Goal: Find specific page/section

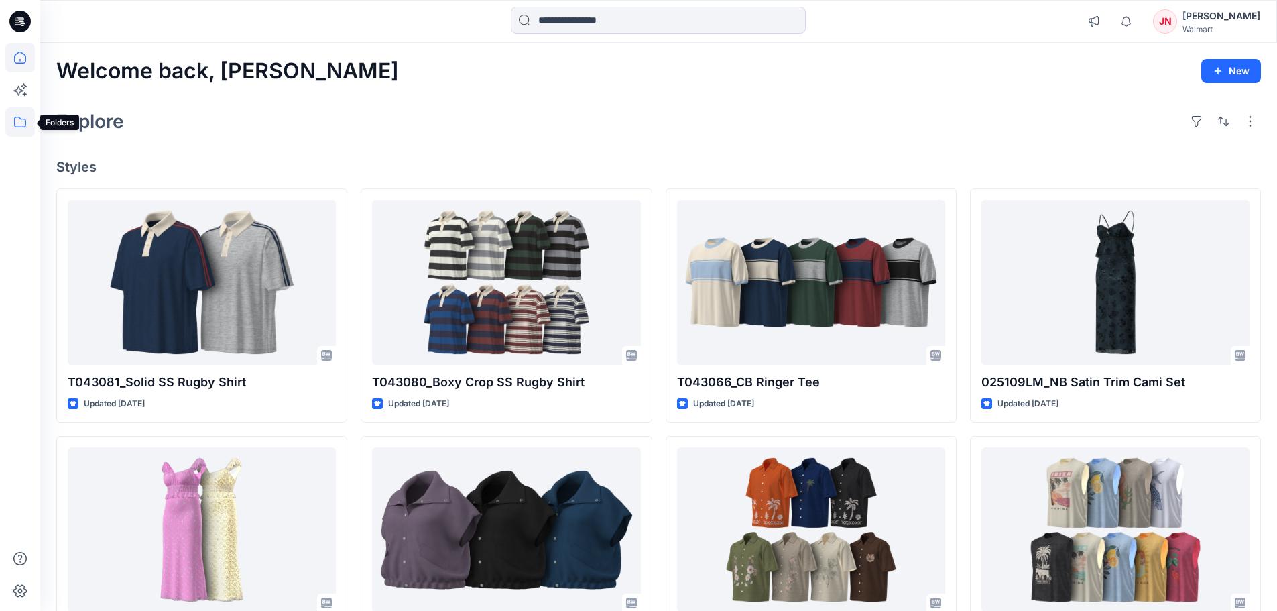
click at [15, 127] on icon at bounding box center [20, 122] width 12 height 11
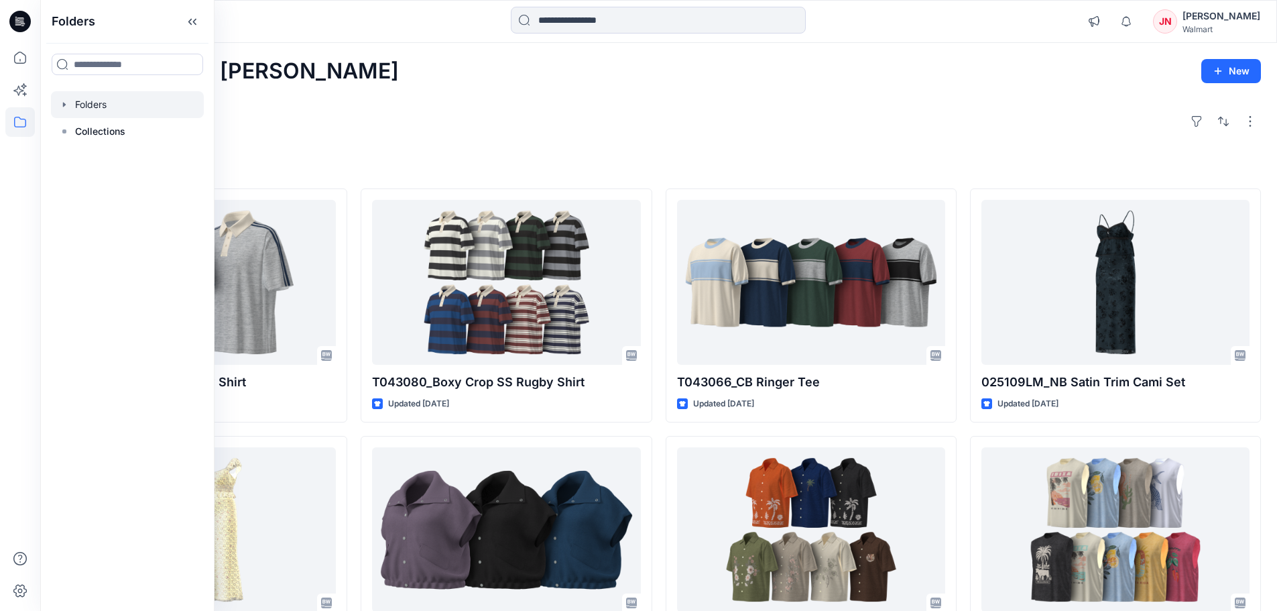
click at [105, 113] on div at bounding box center [127, 104] width 153 height 27
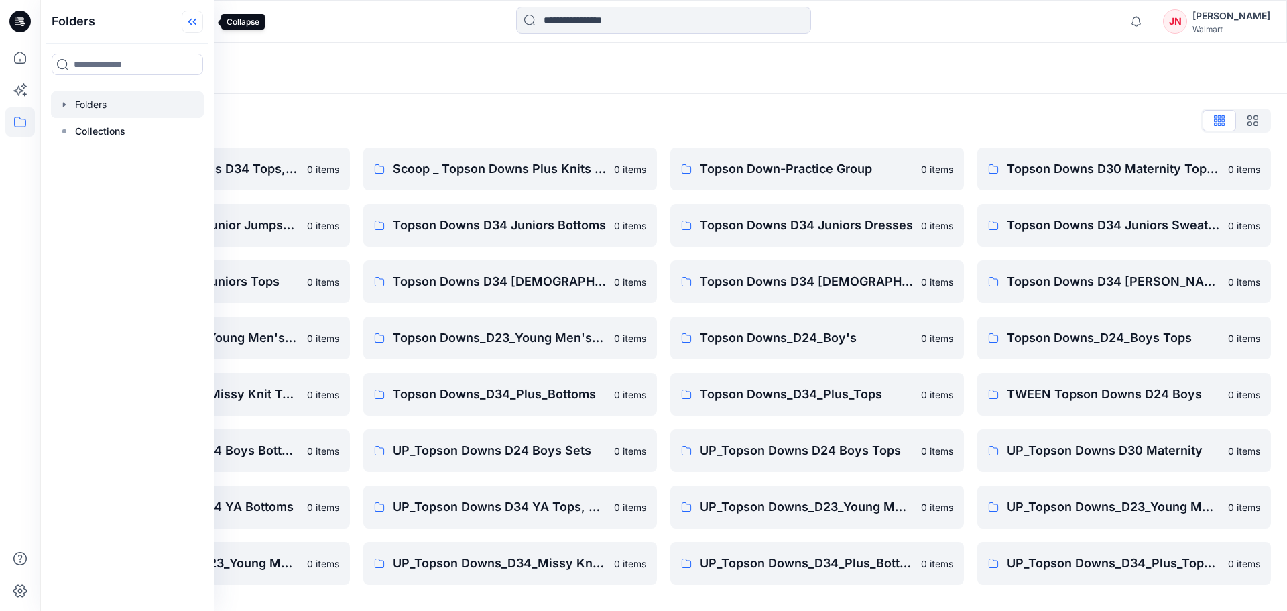
click at [192, 23] on icon at bounding box center [189, 22] width 3 height 7
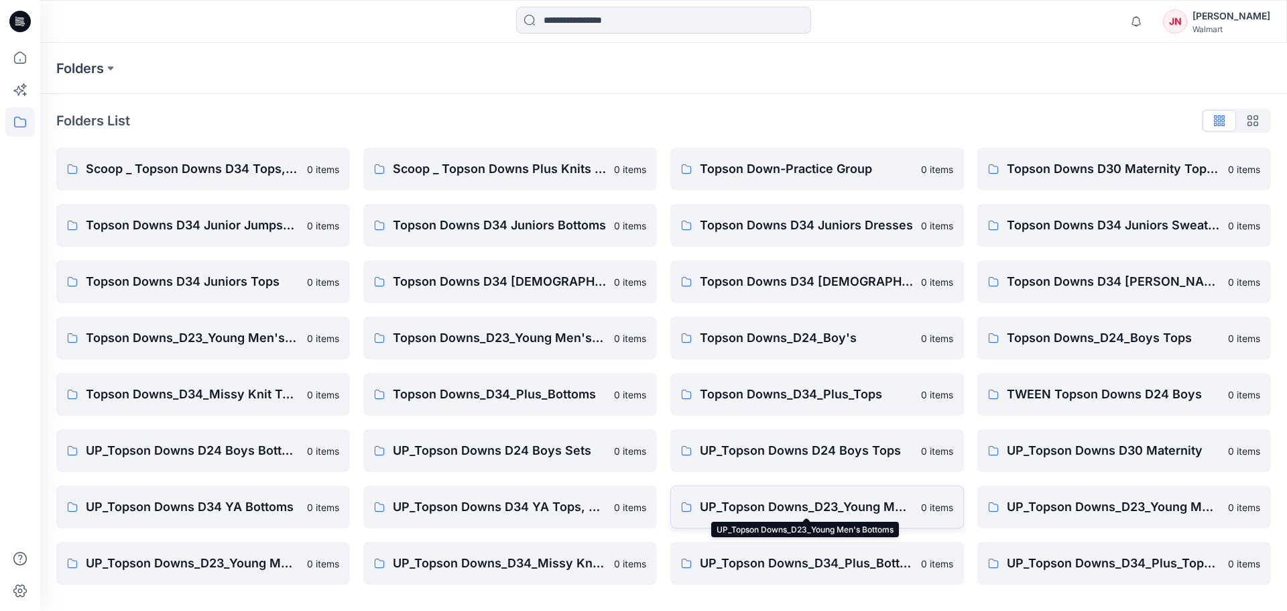
click at [828, 507] on p "UP_Topson Downs_D23_Young Men's Bottoms" at bounding box center [806, 506] width 213 height 19
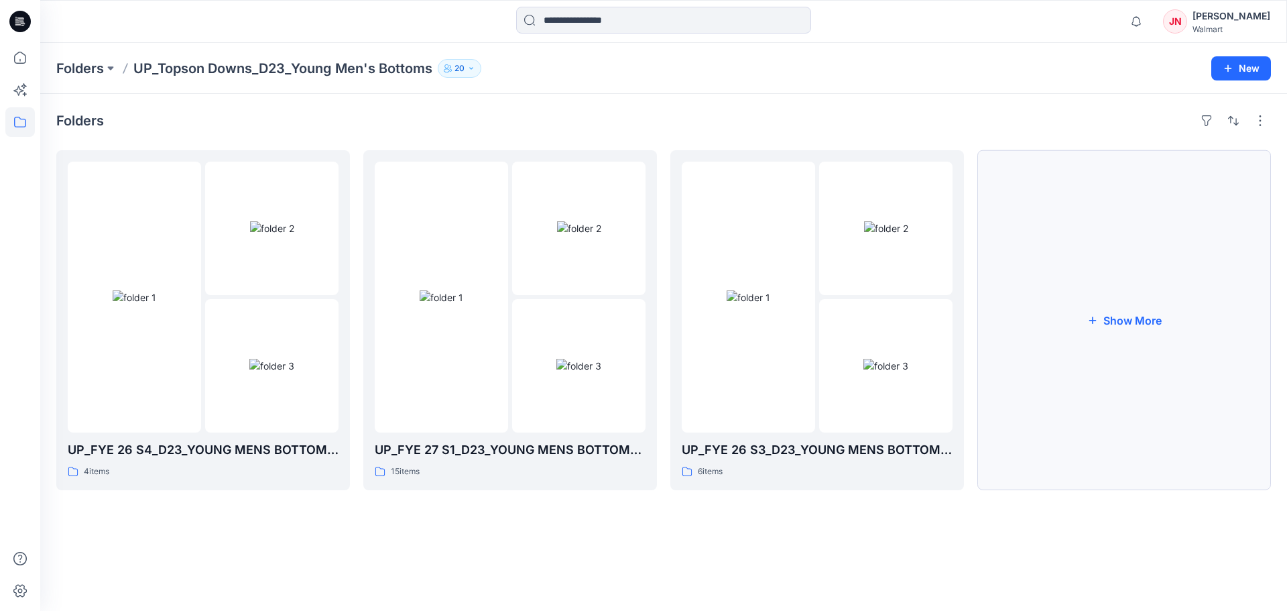
click at [1068, 459] on button "Show More" at bounding box center [1124, 320] width 294 height 340
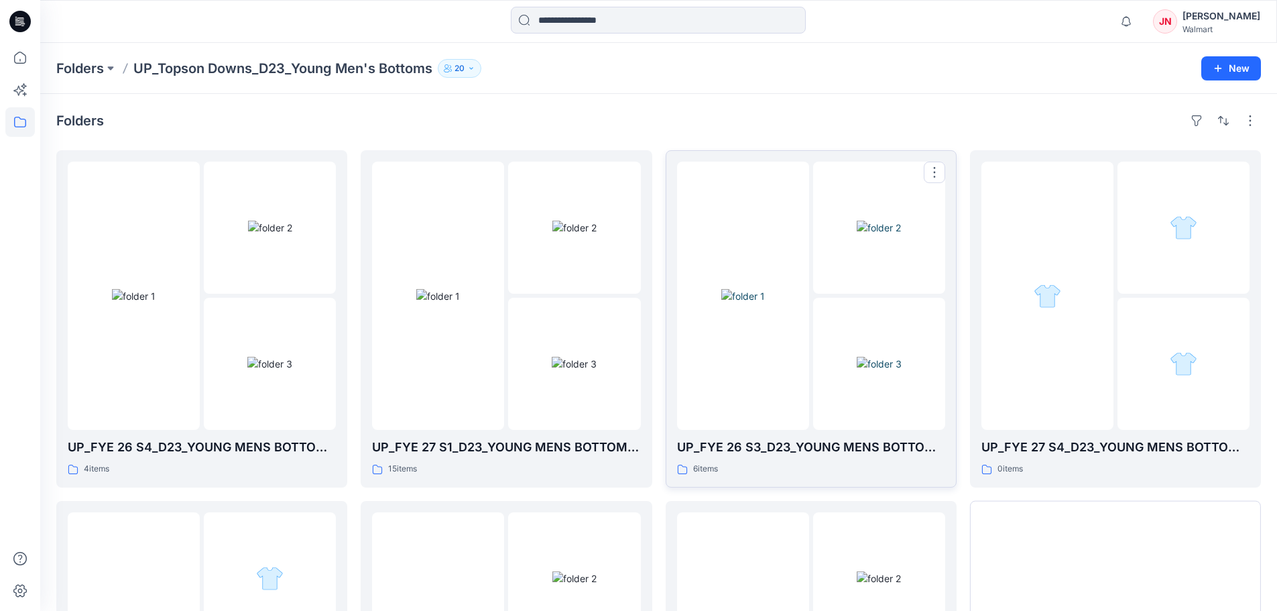
click at [751, 427] on div at bounding box center [743, 296] width 132 height 268
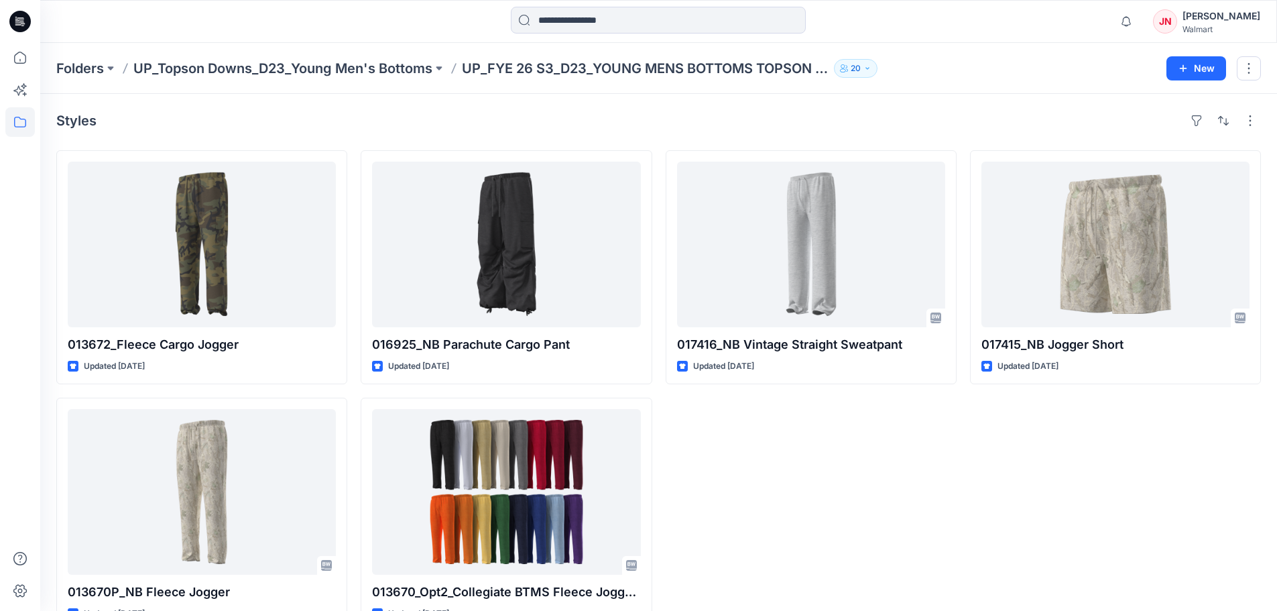
scroll to position [37, 0]
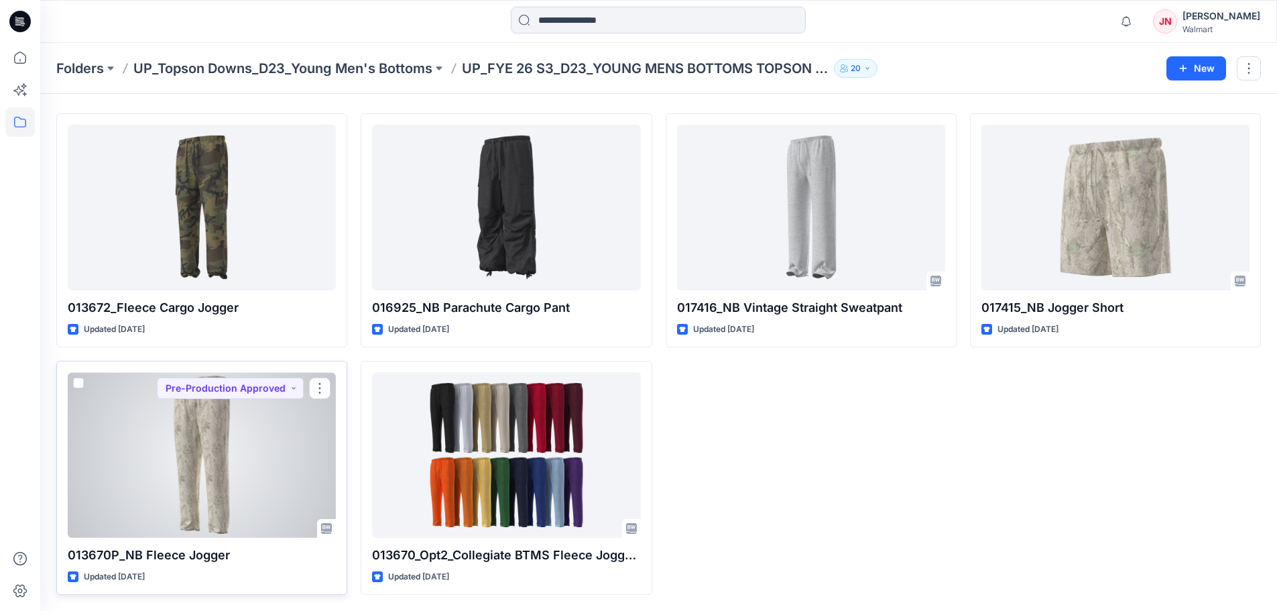
click at [151, 491] on div at bounding box center [202, 455] width 268 height 166
